Goal: Information Seeking & Learning: Learn about a topic

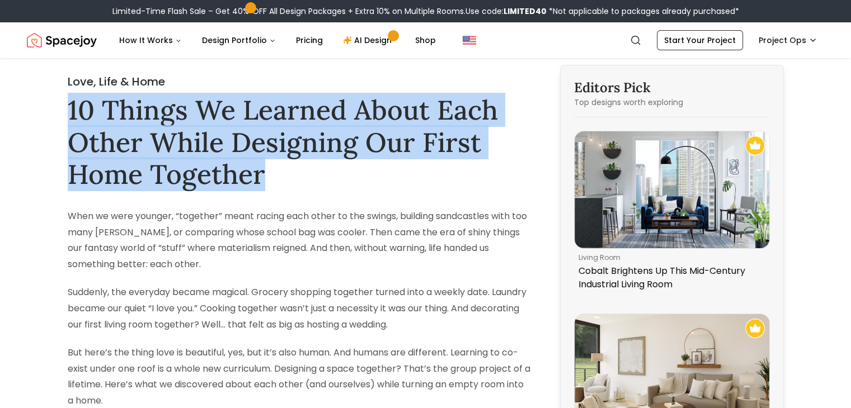
drag, startPoint x: 71, startPoint y: 106, endPoint x: 270, endPoint y: 174, distance: 210.5
click at [270, 174] on h1 "10 Things We Learned About Each Other While Designing Our First Home Together" at bounding box center [299, 142] width 463 height 97
copy h1 "10 Things We Learned About Each Other While Designing Our First Home Together"
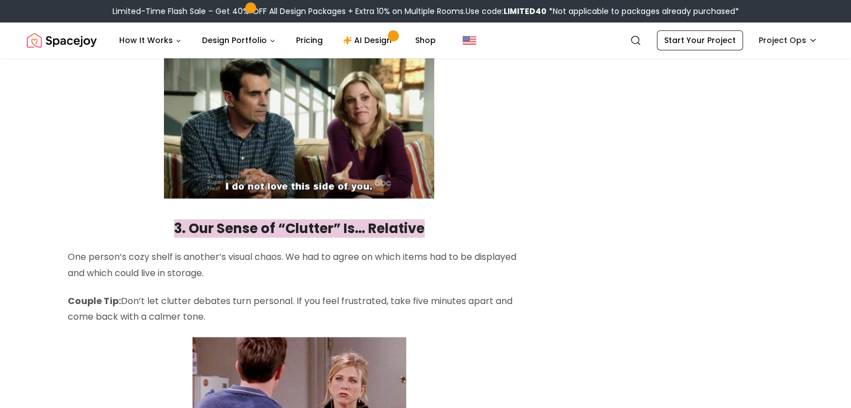
scroll to position [1174, 0]
